Goal: Register for event/course

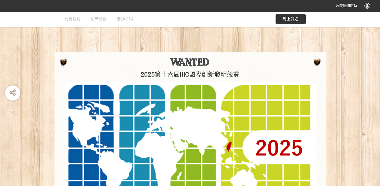
click at [140, 72] on h1 "2025第十六屆IIIC國際創新發明競賽" at bounding box center [190, 75] width 261 height 8
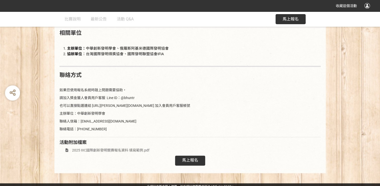
scroll to position [710, 0]
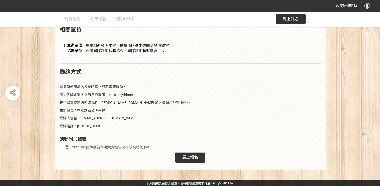
click at [185, 155] on span "馬上報名" at bounding box center [190, 156] width 16 height 5
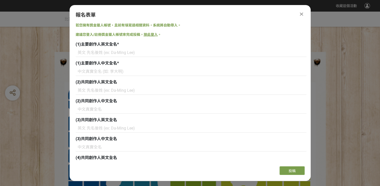
scroll to position [0, 0]
click at [94, 51] on input at bounding box center [191, 52] width 231 height 9
click at [90, 53] on input at bounding box center [191, 52] width 231 height 9
paste input "Mu Fan Tsai"
type input "Mu Fan Tsai"
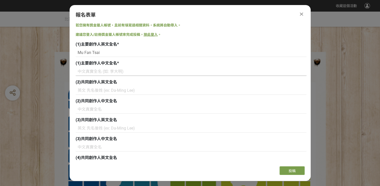
click at [87, 73] on input at bounding box center [191, 71] width 231 height 9
type input "[PERSON_NAME]"
click at [83, 90] on input at bounding box center [191, 90] width 231 height 9
paste input "[PERSON_NAME]"
type input "[PERSON_NAME]"
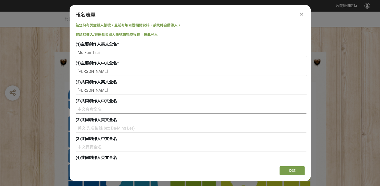
click at [89, 111] on input at bounding box center [191, 109] width 231 height 9
type input "[PERSON_NAME]"
click at [93, 129] on input at bounding box center [191, 128] width 231 height 9
click at [85, 128] on input at bounding box center [191, 128] width 231 height 9
paste input "Chia Chou Tsai"
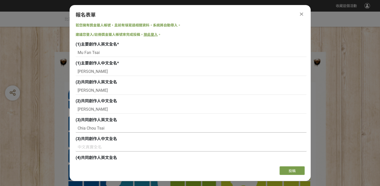
type input "Chia Chou Tsai"
click at [92, 145] on input at bounding box center [191, 147] width 231 height 9
type input "[PERSON_NAME]"
drag, startPoint x: 89, startPoint y: 109, endPoint x: 86, endPoint y: 112, distance: 3.9
click at [86, 110] on input "[PERSON_NAME]" at bounding box center [191, 109] width 231 height 9
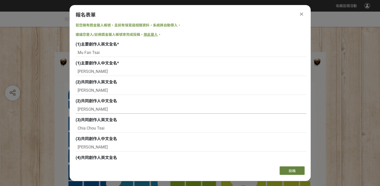
type input "[PERSON_NAME]"
click at [289, 170] on span "投稿" at bounding box center [292, 170] width 7 height 4
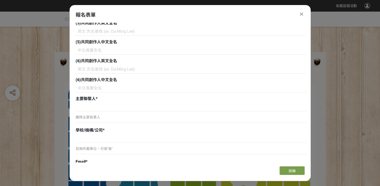
scroll to position [176, 0]
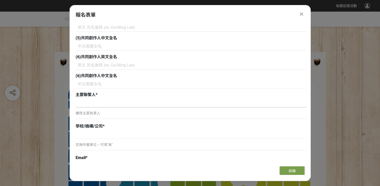
click at [82, 103] on input at bounding box center [191, 103] width 231 height 9
type input "ㄇ"
type input "[PERSON_NAME]"
click at [81, 135] on input at bounding box center [191, 134] width 231 height 9
click at [85, 112] on p "團隊主要負責人" at bounding box center [191, 112] width 231 height 5
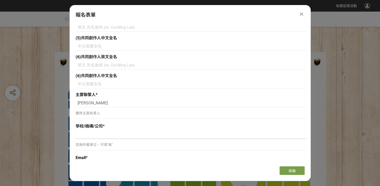
click at [81, 133] on input at bounding box center [191, 134] width 231 height 9
type input "大葉大學"
click at [86, 146] on p "若無所屬單位，可填"無"" at bounding box center [191, 144] width 231 height 5
click at [83, 159] on span "Email" at bounding box center [81, 157] width 10 height 5
click at [86, 157] on span "*" at bounding box center [87, 157] width 2 height 5
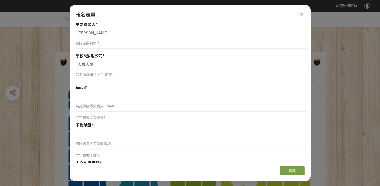
scroll to position [251, 0]
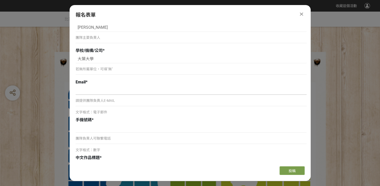
drag, startPoint x: 84, startPoint y: 89, endPoint x: 88, endPoint y: 92, distance: 4.8
click at [85, 91] on input at bounding box center [191, 90] width 231 height 9
type input "[EMAIL_ADDRESS][DOMAIN_NAME]"
type input "蔡"
type input "[PERSON_NAME]"
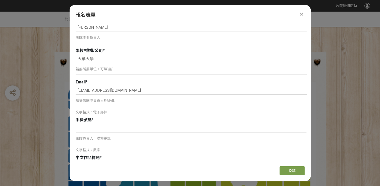
type input "蔡"
type input "[PERSON_NAME]"
type input "蔡"
click at [85, 129] on input at bounding box center [191, 128] width 231 height 9
type input "0958100135"
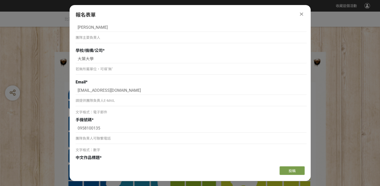
click at [95, 138] on p "團隊負責人可聯繫電話" at bounding box center [191, 138] width 231 height 5
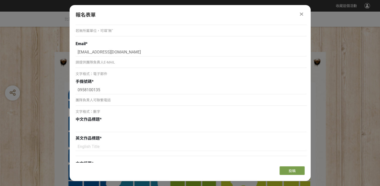
scroll to position [302, 0]
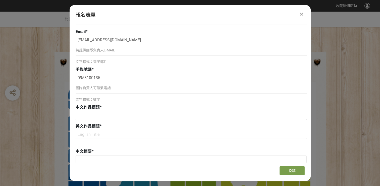
click at [89, 117] on input at bounding box center [191, 115] width 231 height 9
paste input "村里/社區事件應變指揮系統設計"
type input "村里/社區事件應變指揮系統設計"
click at [82, 136] on input at bounding box center [191, 134] width 231 height 9
paste input "Village/Community Incident Response Command System Design"
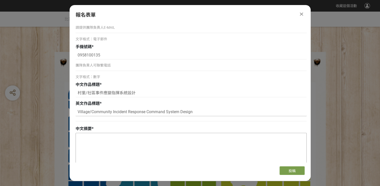
scroll to position [377, 0]
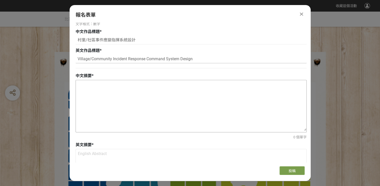
type input "Village/Community Incident Response Command System Design"
click at [91, 85] on textarea at bounding box center [191, 105] width 231 height 50
paste textarea "村里/社區事件應變指揮系統提供一個村里/社區共同的架構及語言，協助社區內各任務編組有效的互相合作，目的是即時、適當與快速提升各項緊急事件的處置能力，把損害降至…"
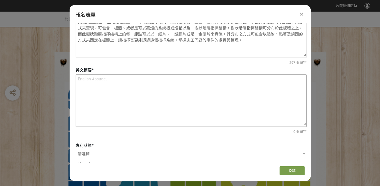
scroll to position [453, 0]
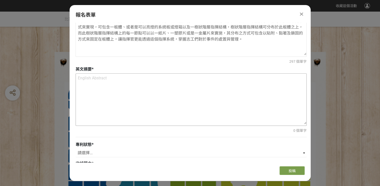
type textarea "村里/社區事件應變指揮系統提供一個村里/社區共同的架構及語言，協助社區內各任務編組有效的互相合作，目的是即時、適當與快速提升各項緊急事件的處置能力，把損害降至…"
click at [89, 79] on textarea at bounding box center [191, 98] width 231 height 50
paste textarea "This command system is designed to provide a common framework and language for …"
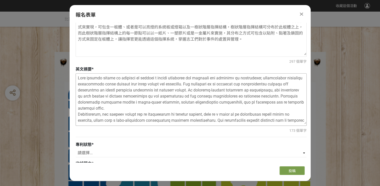
scroll to position [23, 0]
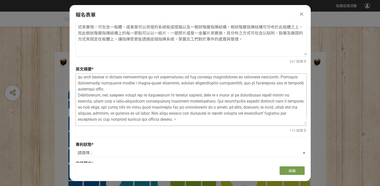
click at [197, 113] on textarea at bounding box center [191, 98] width 231 height 50
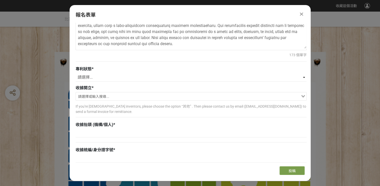
scroll to position [503, 0]
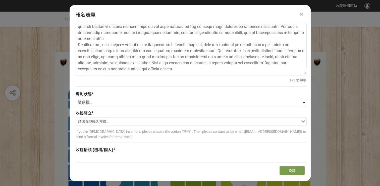
type textarea "This command system is designed to provide a common framework and language for …"
click at [93, 102] on select "請選擇... 已獲得專利 申請中 無專利" at bounding box center [191, 102] width 231 height 9
select select "已獲得專利"
click at [76, 98] on select "請選擇... 已獲得專利 申請中 無專利" at bounding box center [191, 102] width 231 height 9
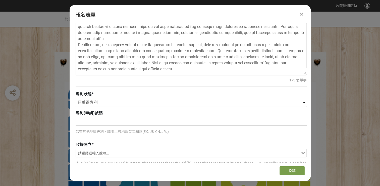
click at [96, 119] on input at bounding box center [191, 121] width 231 height 9
click at [78, 120] on input "新型第M671518" at bounding box center [191, 121] width 231 height 9
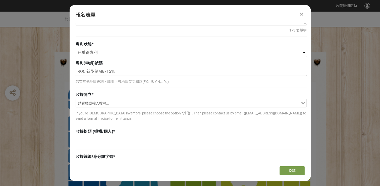
scroll to position [553, 0]
type input "ROC 新型第M671518"
drag, startPoint x: 82, startPoint y: 103, endPoint x: 96, endPoint y: 105, distance: 14.4
click at [82, 103] on input "Search for option" at bounding box center [188, 102] width 224 height 7
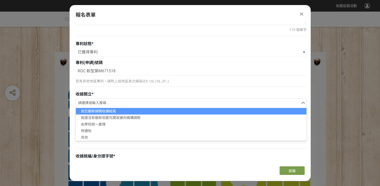
click at [101, 91] on div "收據開立 *" at bounding box center [191, 94] width 231 height 6
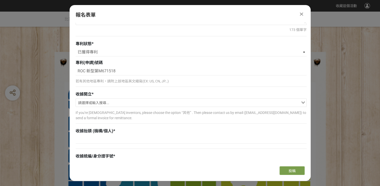
click at [90, 100] on input "Search for option" at bounding box center [188, 102] width 224 height 7
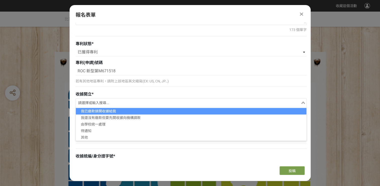
click at [97, 110] on li "我已繳款請開收據給我" at bounding box center [191, 111] width 231 height 7
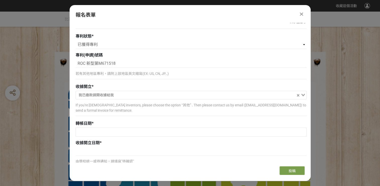
scroll to position [566, 0]
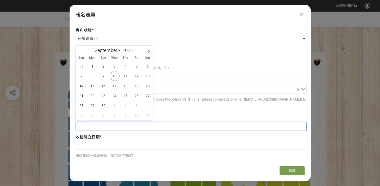
click at [93, 125] on input "text" at bounding box center [191, 126] width 231 height 9
click at [127, 78] on span "11" at bounding box center [126, 76] width 10 height 10
type input "[DATE]"
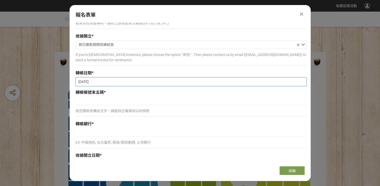
scroll to position [617, 0]
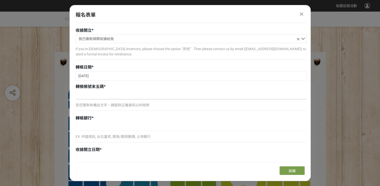
click at [82, 94] on input at bounding box center [191, 95] width 231 height 9
type input "27582"
click at [92, 126] on input at bounding box center [191, 126] width 231 height 9
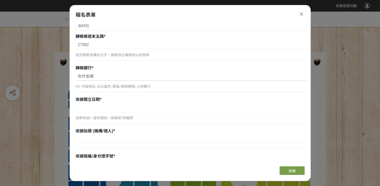
scroll to position [667, 0]
type input "合作金庫"
click at [88, 106] on input at bounding box center [191, 107] width 231 height 9
type input "待確認"
click at [89, 140] on input at bounding box center [191, 138] width 231 height 9
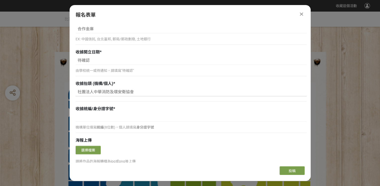
scroll to position [717, 0]
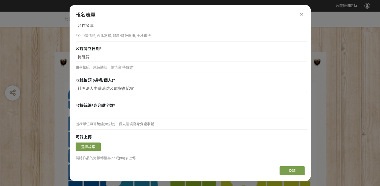
type input "社團法人中華消防及環安衛協會"
click at [89, 112] on input at bounding box center [191, 113] width 231 height 9
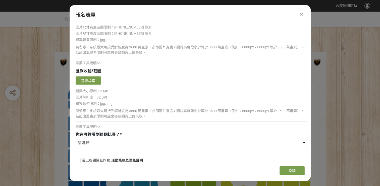
scroll to position [906, 0]
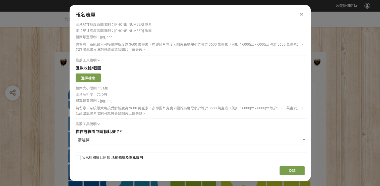
type input "94544478"
click at [106, 140] on select "請選擇... 獎金獵人網站 Facebook / Instagram 校園講座 / 老師系上推薦 電子郵件 海報 其他" at bounding box center [191, 139] width 231 height 9
select select "校園講座 / 老師系上推薦"
click at [76, 135] on select "請選擇... 獎金獵人網站 Facebook / Instagram 校園講座 / 老師系上推薦 電子郵件 海報 其他" at bounding box center [191, 139] width 231 height 9
click at [77, 155] on div at bounding box center [78, 157] width 5 height 5
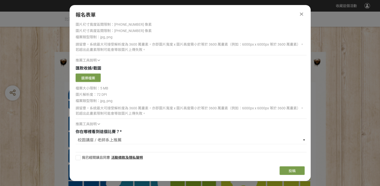
checkbox input "true"
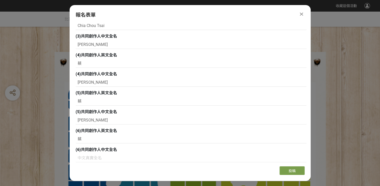
scroll to position [101, 0]
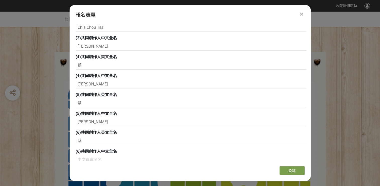
click at [302, 15] on icon at bounding box center [301, 14] width 3 height 5
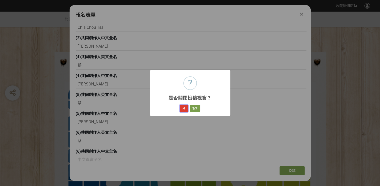
click at [185, 108] on button "好" at bounding box center [184, 108] width 8 height 7
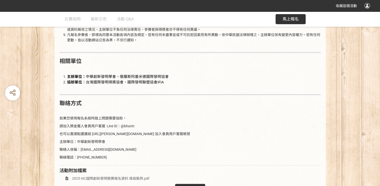
scroll to position [710, 0]
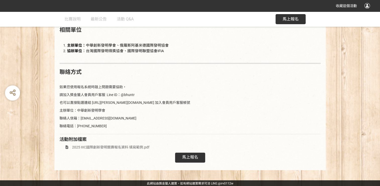
drag, startPoint x: 121, startPoint y: 93, endPoint x: 136, endPoint y: 92, distance: 14.9
click at [136, 92] on p "請加入獎金獵人會員用戶客服 Line ID：@bhuntr" at bounding box center [190, 94] width 261 height 5
drag, startPoint x: 136, startPoint y: 92, endPoint x: 127, endPoint y: 92, distance: 8.6
copy p "@bhuntr"
click at [88, 80] on p at bounding box center [190, 78] width 261 height 5
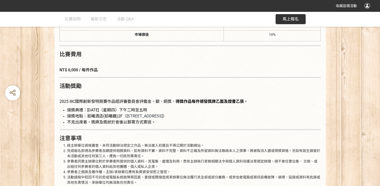
scroll to position [456, 0]
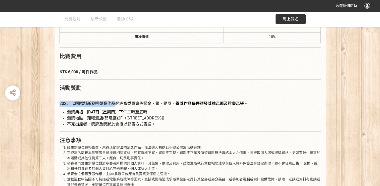
drag, startPoint x: 59, startPoint y: 103, endPoint x: 117, endPoint y: 101, distance: 57.6
click at [117, 101] on span "2025 IIIC國際創新發明競賽作品經評審委員會評鑑金、銀、銅獎， 得獎作品每件頒發獎牌乙面及證書乙張 。" at bounding box center [154, 103] width 189 height 5
click at [102, 75] on div "活動簡介 IIIC國際創新發明大賽自[DATE]在[GEOGRAPHIC_DATA]舉辦，至今共舉辦[DATE]，本競賽以環境保護、綠能、醫療、生物科技和電子…" at bounding box center [190, 117] width 261 height 536
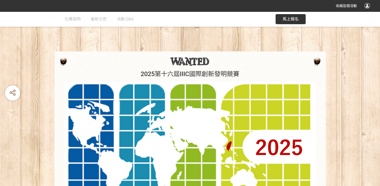
scroll to position [0, 0]
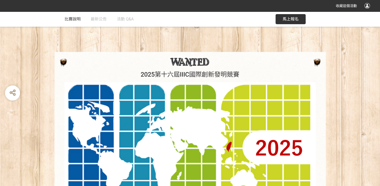
click at [75, 20] on span "比賽說明" at bounding box center [73, 19] width 16 height 5
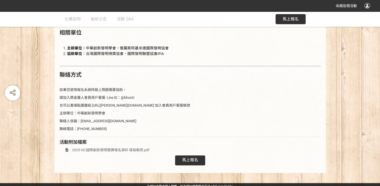
scroll to position [710, 0]
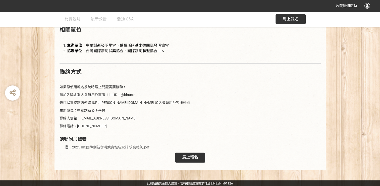
click at [126, 145] on span "2025 IIIC國際創新發明競賽報名資料 填寫範例.pdf" at bounding box center [110, 147] width 77 height 4
